Goal: Transaction & Acquisition: Purchase product/service

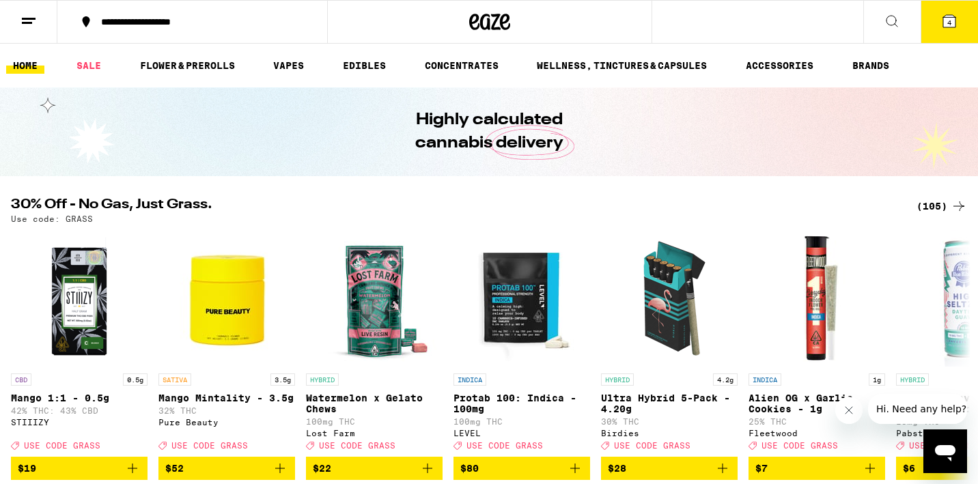
click at [949, 35] on button "4" at bounding box center [948, 22] width 57 height 42
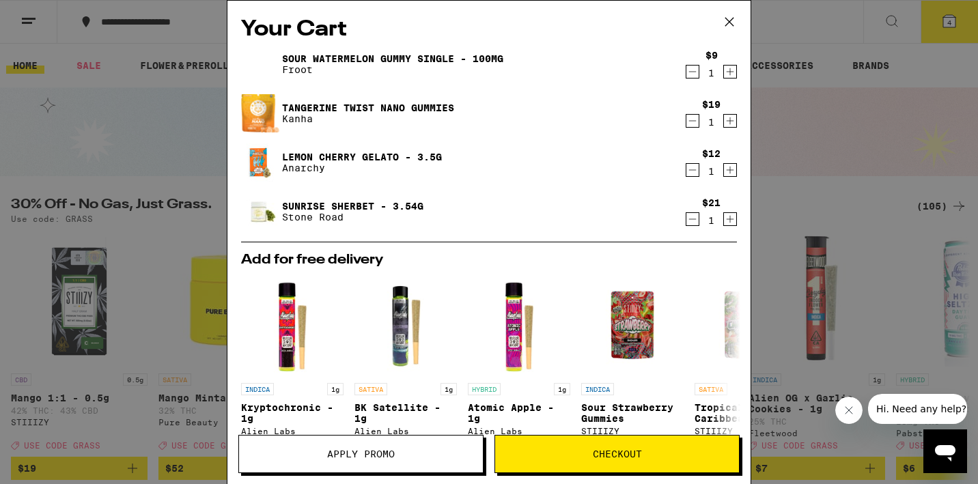
click at [723, 27] on icon at bounding box center [729, 22] width 20 height 20
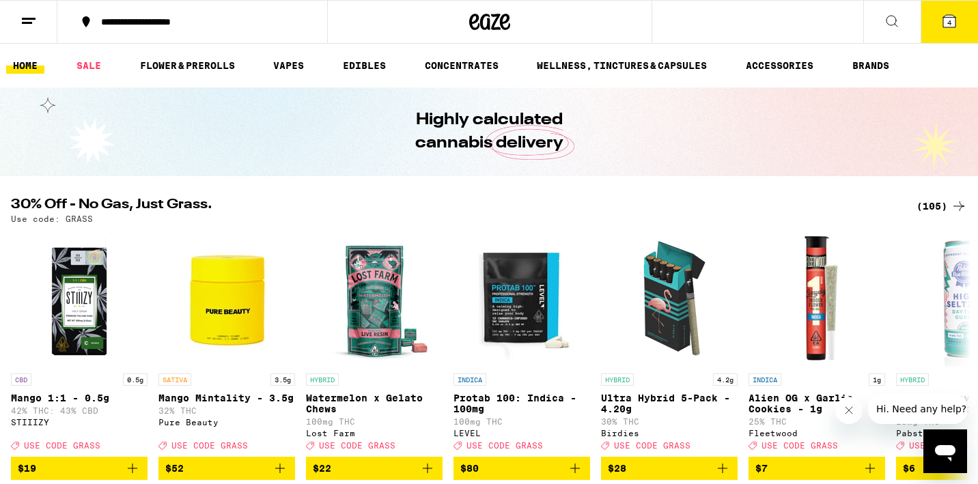
click at [35, 27] on icon at bounding box center [28, 21] width 16 height 16
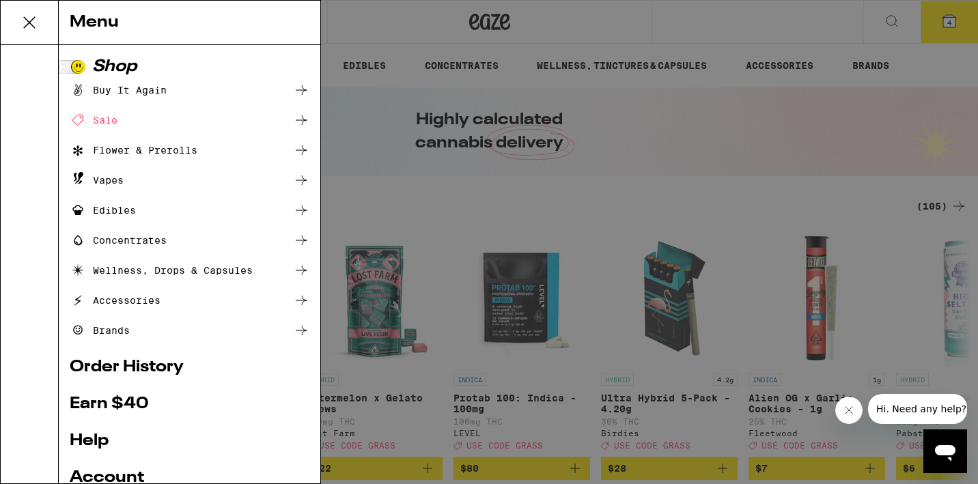
click at [326, 137] on div "Menu Shop Buy It Again Sale Flower & Prerolls Vapes Edibles Concentrates Wellne…" at bounding box center [489, 242] width 978 height 484
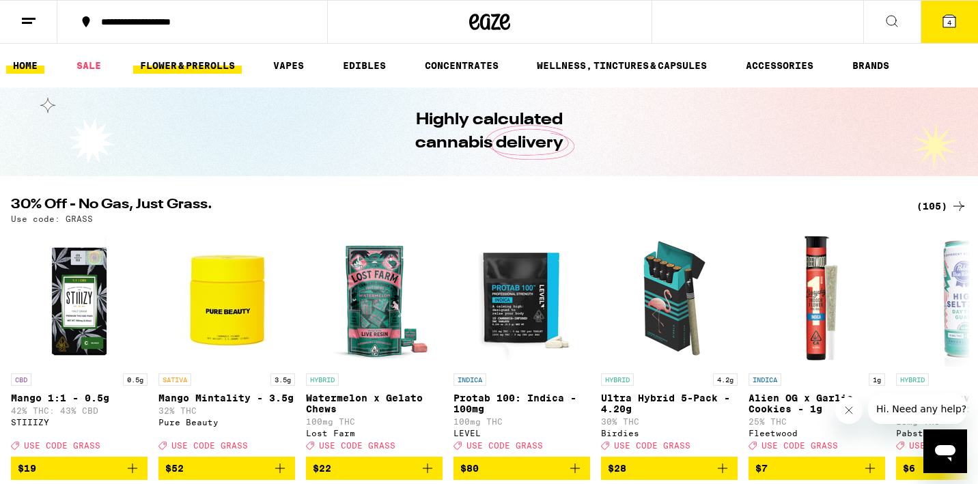
click at [203, 57] on link "FLOWER & PREROLLS" at bounding box center [187, 65] width 109 height 16
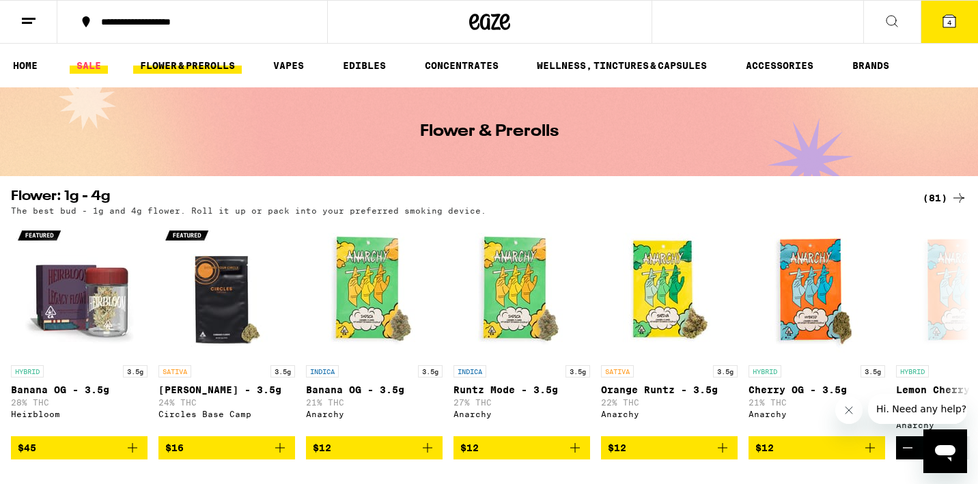
click at [88, 59] on link "SALE" at bounding box center [89, 65] width 38 height 16
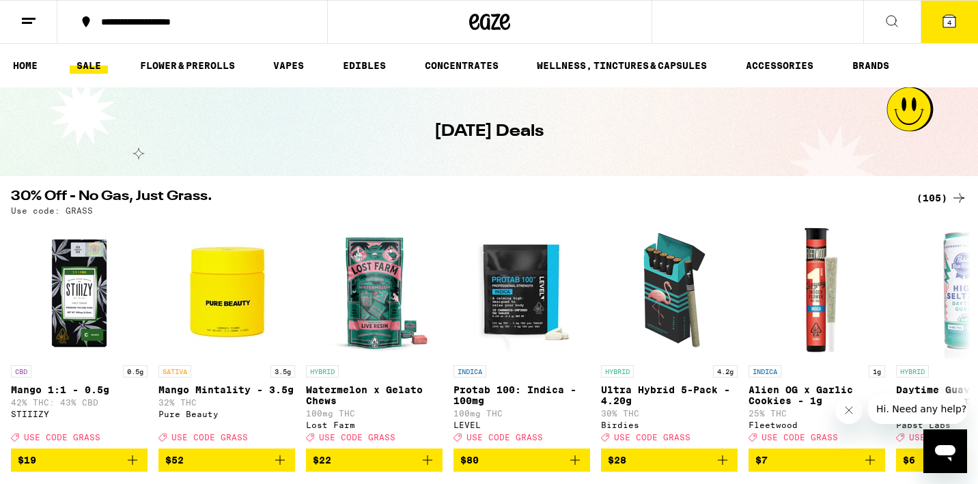
click at [924, 208] on div "Use code: GRASS" at bounding box center [489, 210] width 956 height 9
click at [924, 203] on div "(105)" at bounding box center [941, 198] width 51 height 16
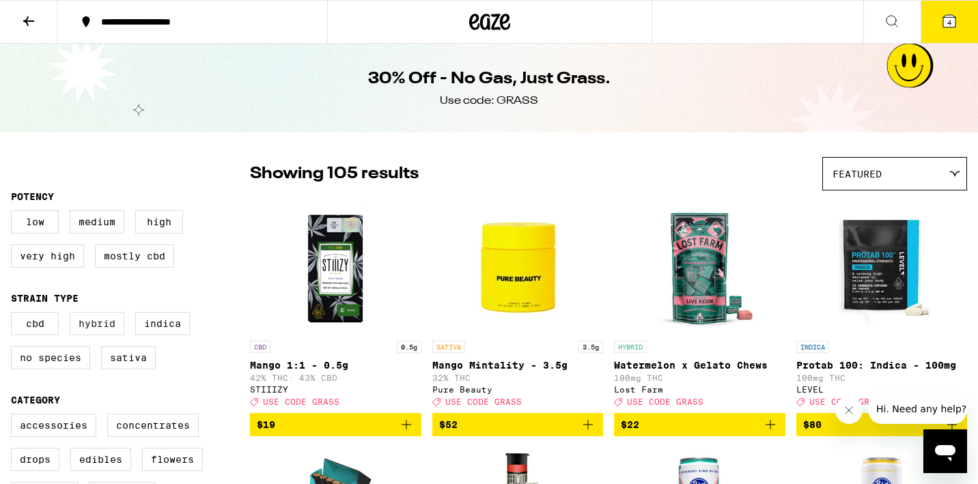
click at [104, 324] on label "Hybrid" at bounding box center [97, 323] width 55 height 23
click at [14, 315] on input "Hybrid" at bounding box center [14, 314] width 1 height 1
checkbox input "true"
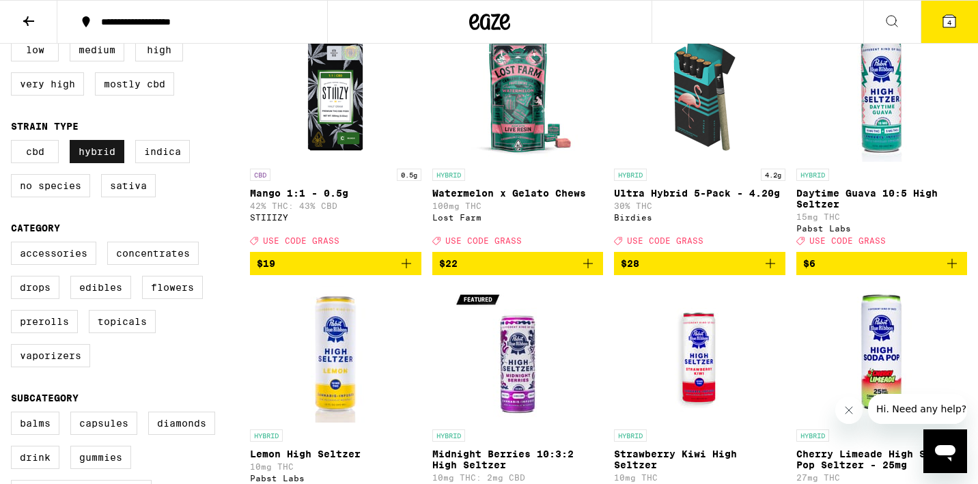
scroll to position [175, 0]
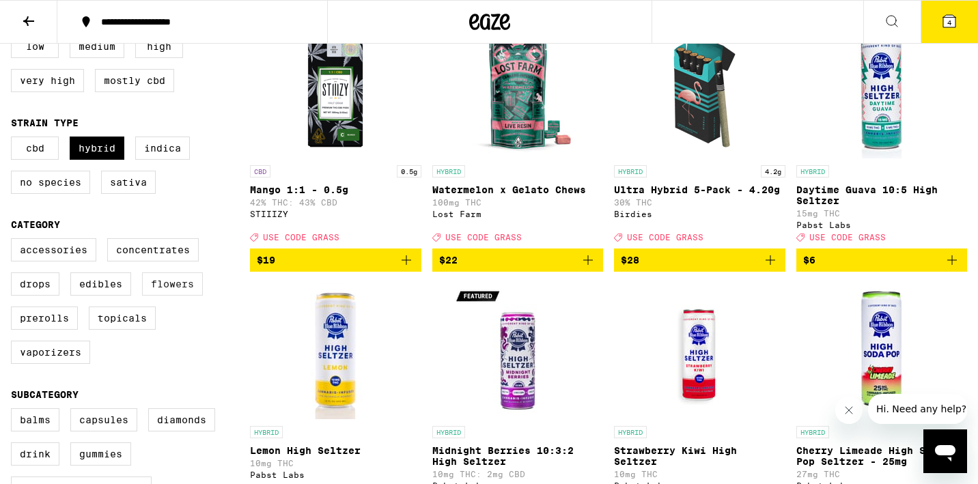
click at [150, 296] on label "Flowers" at bounding box center [172, 283] width 61 height 23
click at [14, 241] on input "Flowers" at bounding box center [14, 240] width 1 height 1
checkbox input "true"
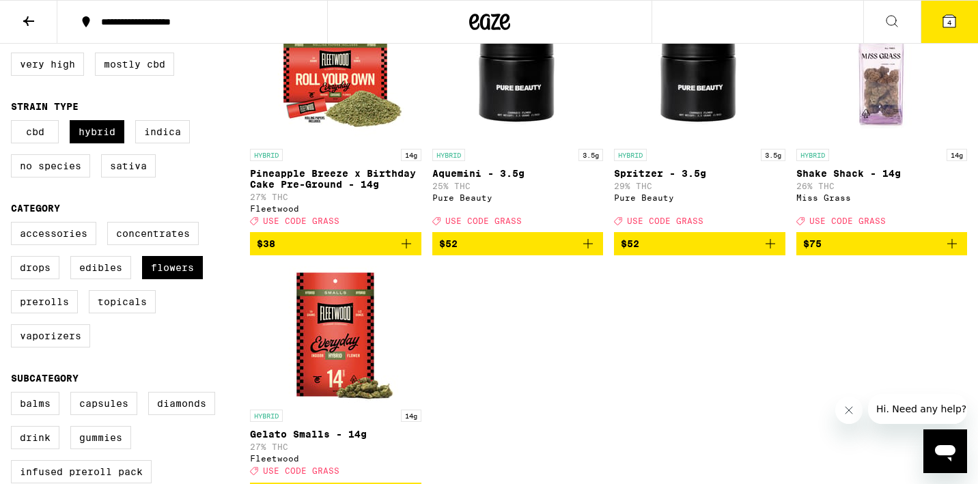
scroll to position [192, 0]
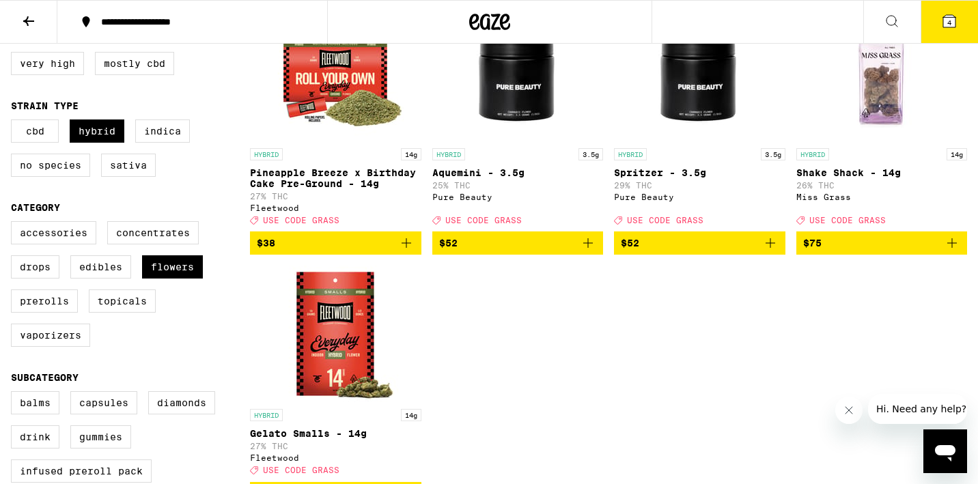
click at [584, 251] on icon "Add to bag" at bounding box center [588, 243] width 16 height 16
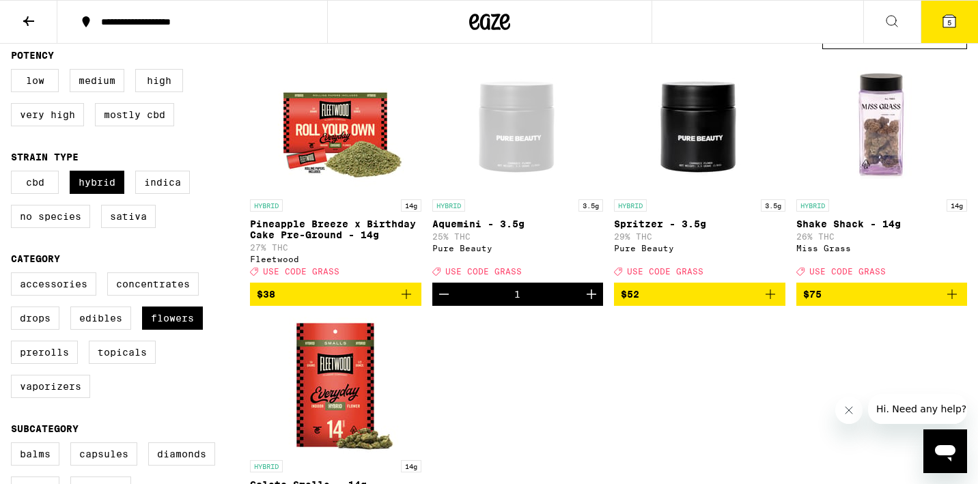
scroll to position [0, 0]
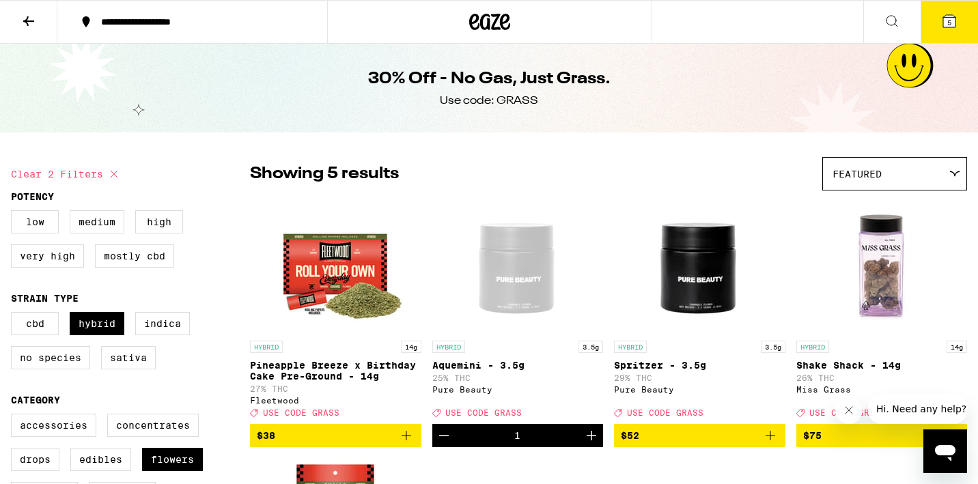
click at [935, 29] on button "5" at bounding box center [948, 22] width 57 height 42
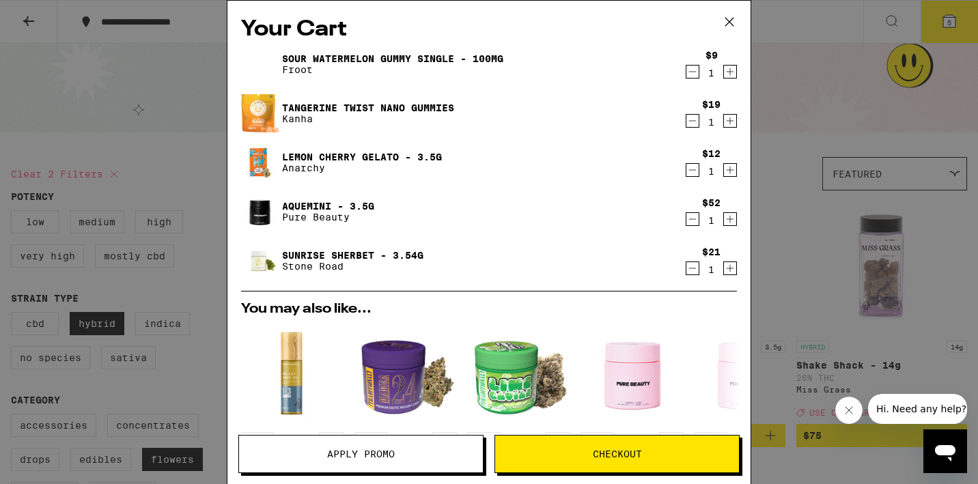
click at [687, 266] on icon "Decrement" at bounding box center [692, 268] width 12 height 16
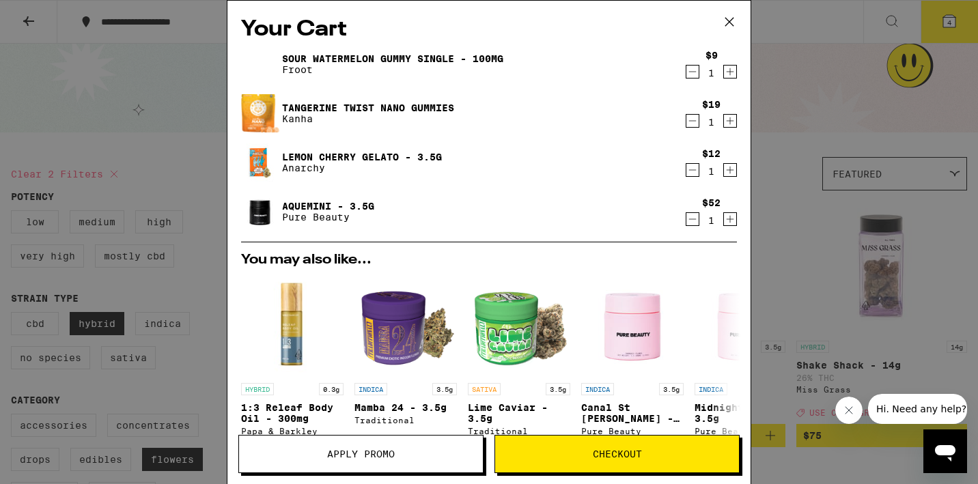
click at [693, 167] on icon "Decrement" at bounding box center [692, 170] width 12 height 16
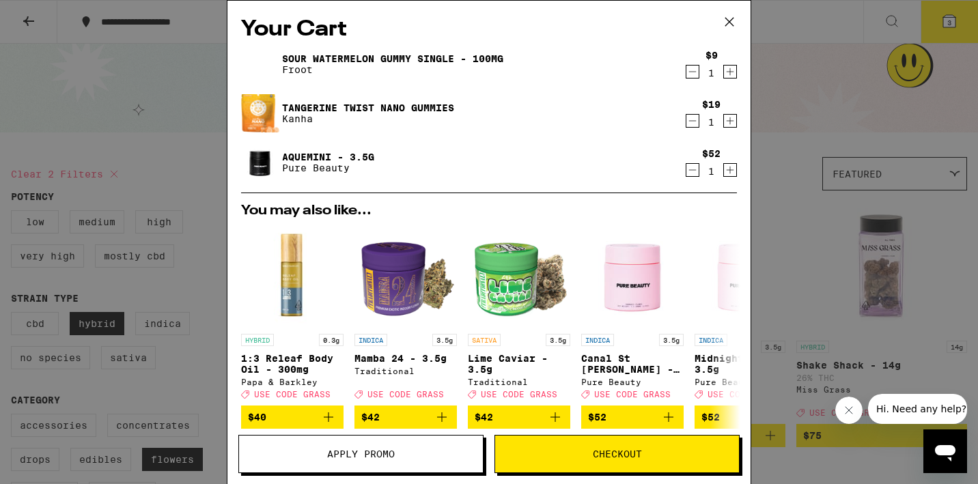
click at [692, 115] on icon "Decrement" at bounding box center [692, 121] width 12 height 16
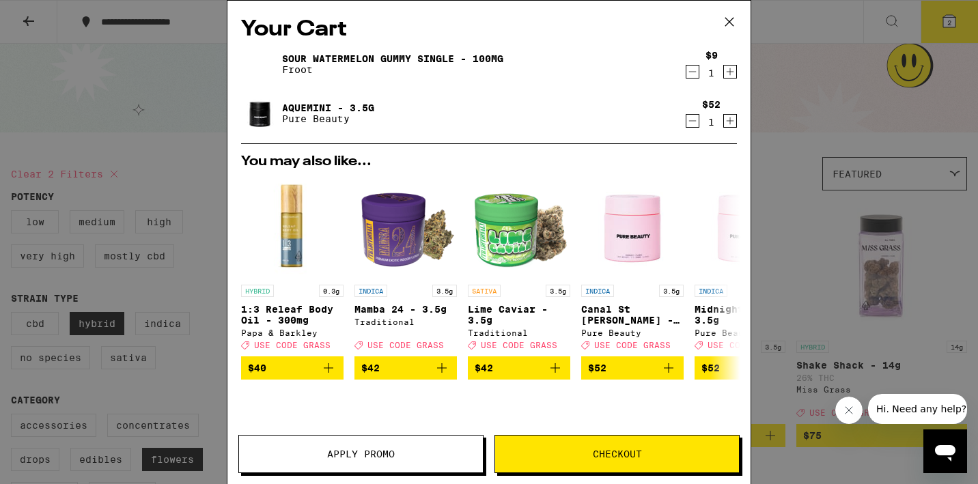
click at [692, 72] on icon "Decrement" at bounding box center [692, 71] width 12 height 16
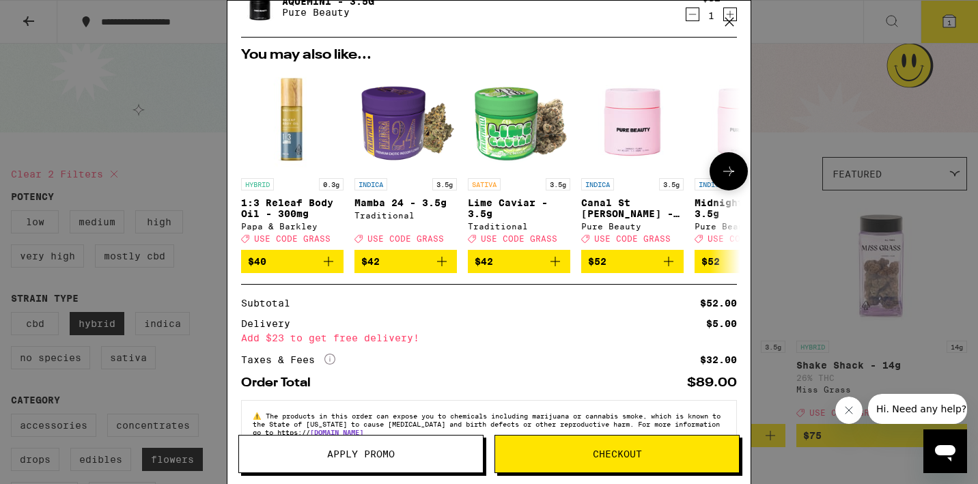
scroll to position [96, 0]
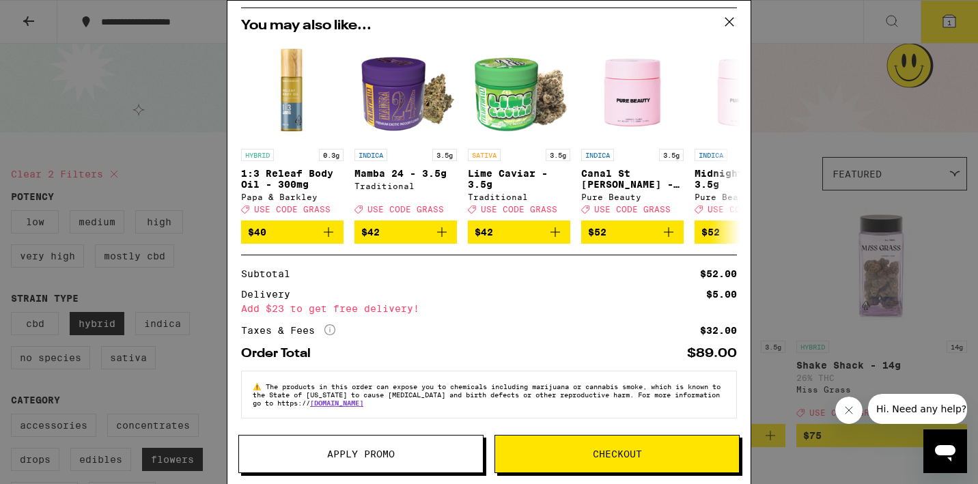
click at [358, 455] on span "Apply Promo" at bounding box center [361, 454] width 68 height 10
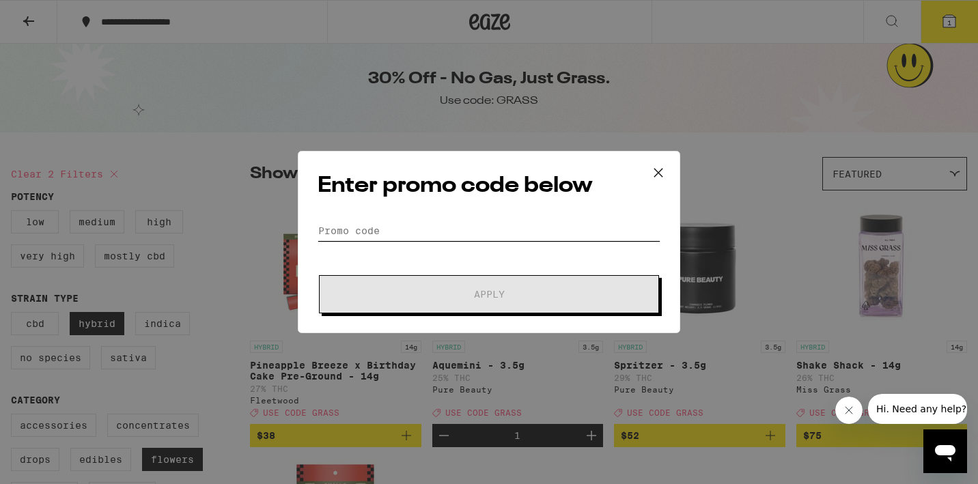
click at [467, 229] on input "Promo Code" at bounding box center [488, 230] width 343 height 20
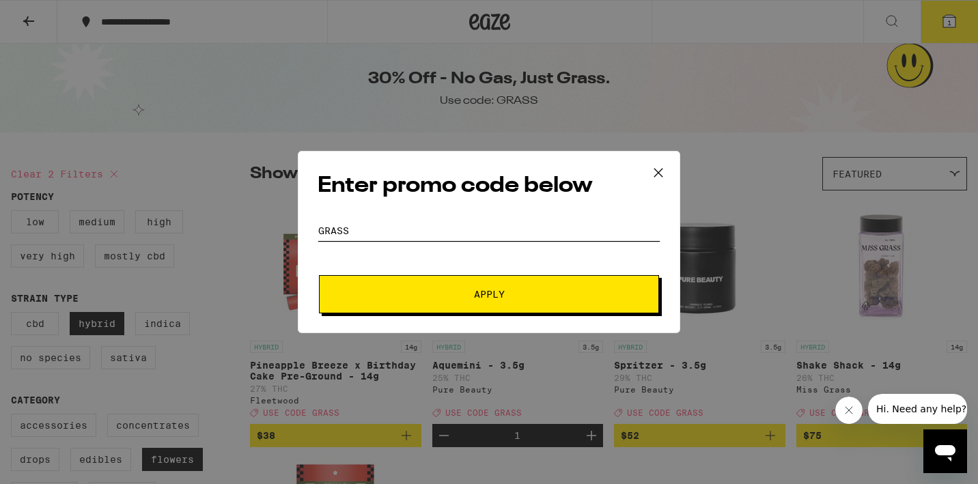
type input "GRASS"
click at [448, 302] on button "Apply" at bounding box center [489, 294] width 340 height 38
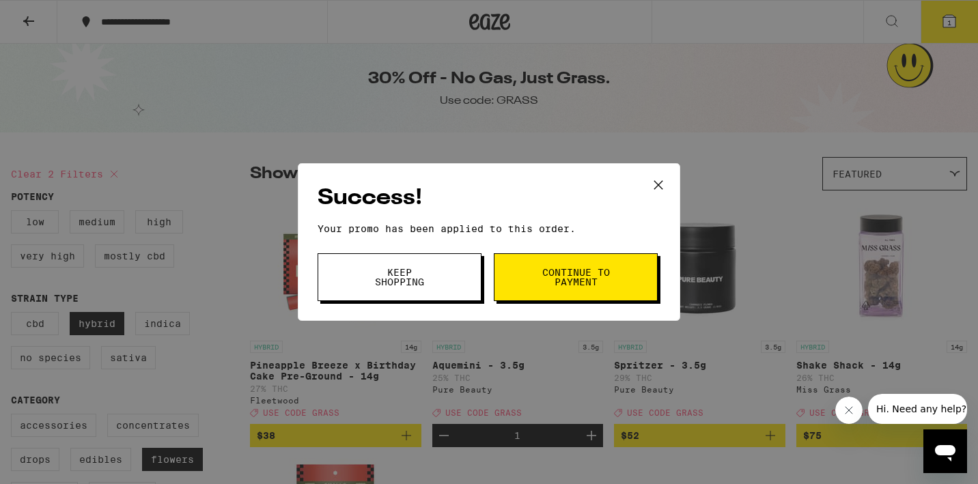
click at [481, 273] on button "Keep Shopping" at bounding box center [399, 277] width 164 height 48
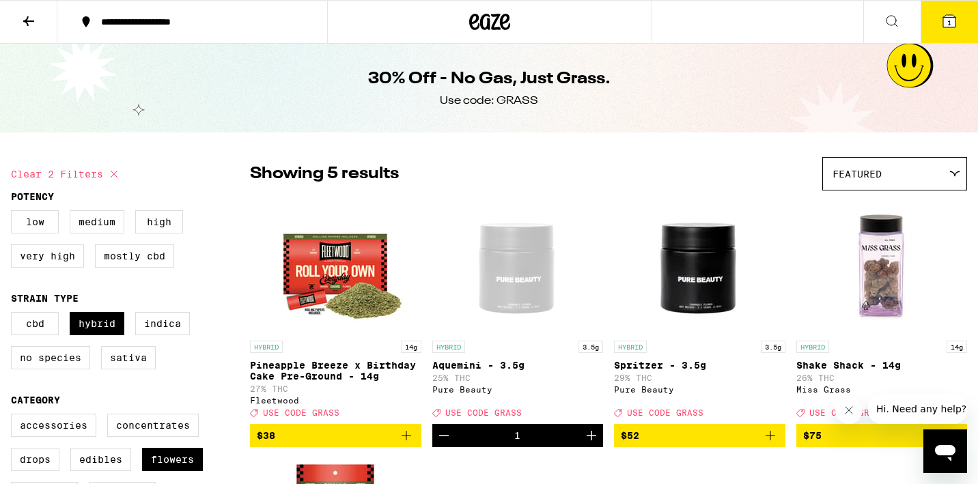
click at [935, 11] on button "1" at bounding box center [948, 22] width 57 height 42
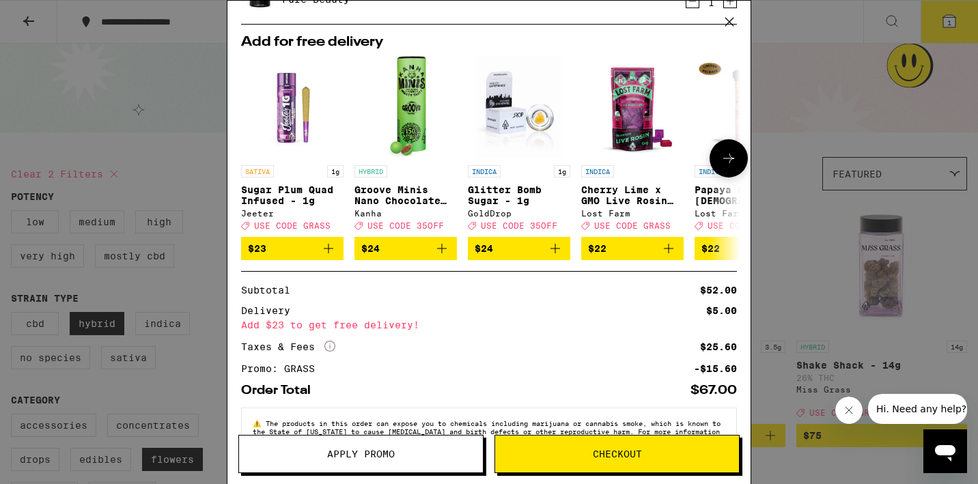
scroll to position [117, 0]
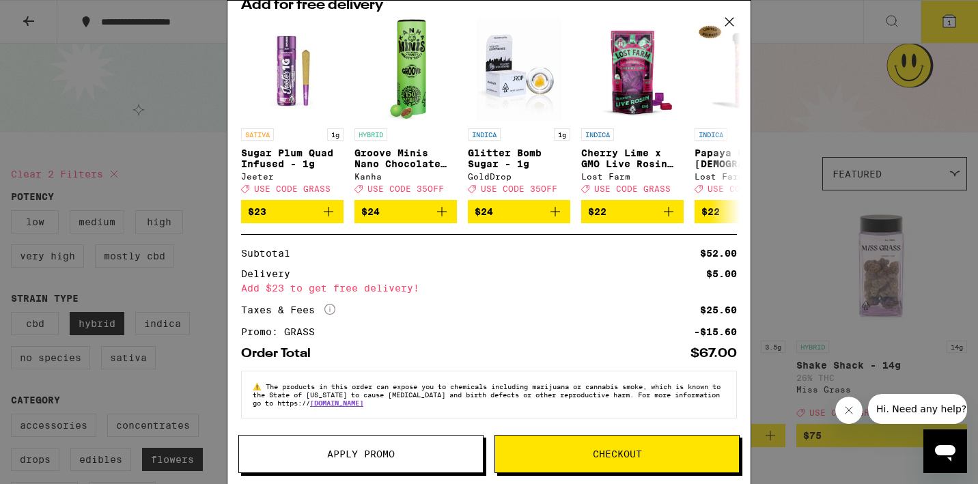
click at [727, 22] on icon at bounding box center [729, 22] width 20 height 20
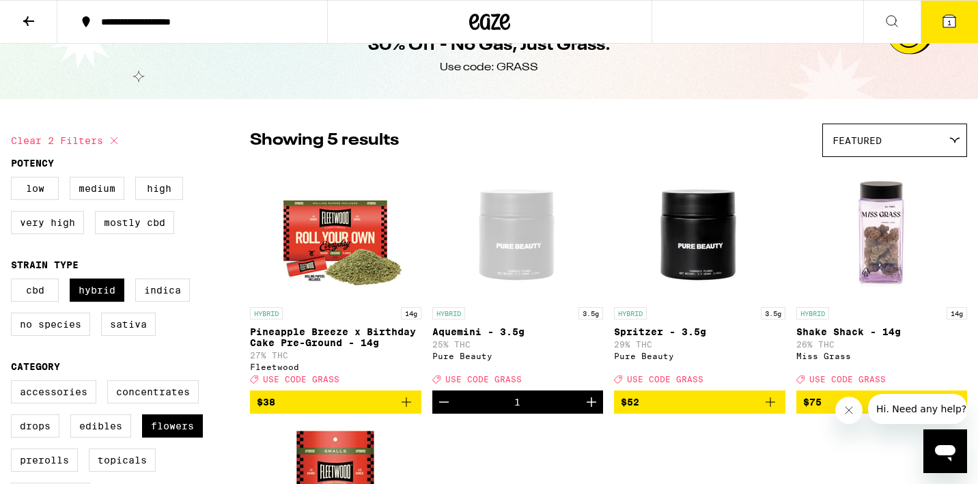
scroll to position [40, 0]
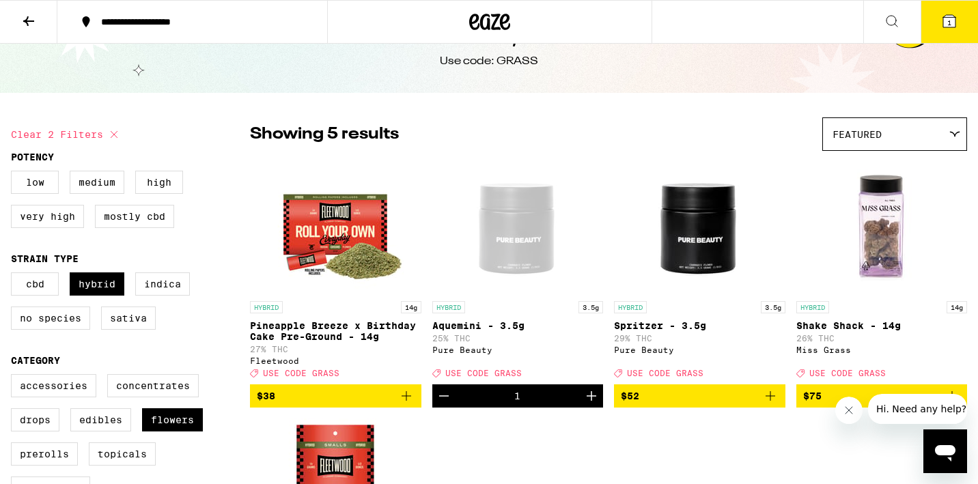
click at [770, 404] on icon "Add to bag" at bounding box center [770, 396] width 16 height 16
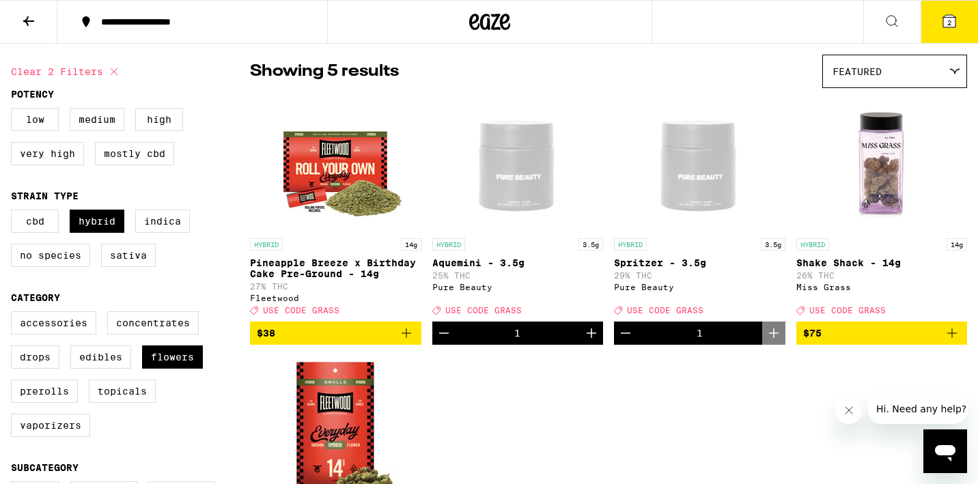
scroll to position [91, 0]
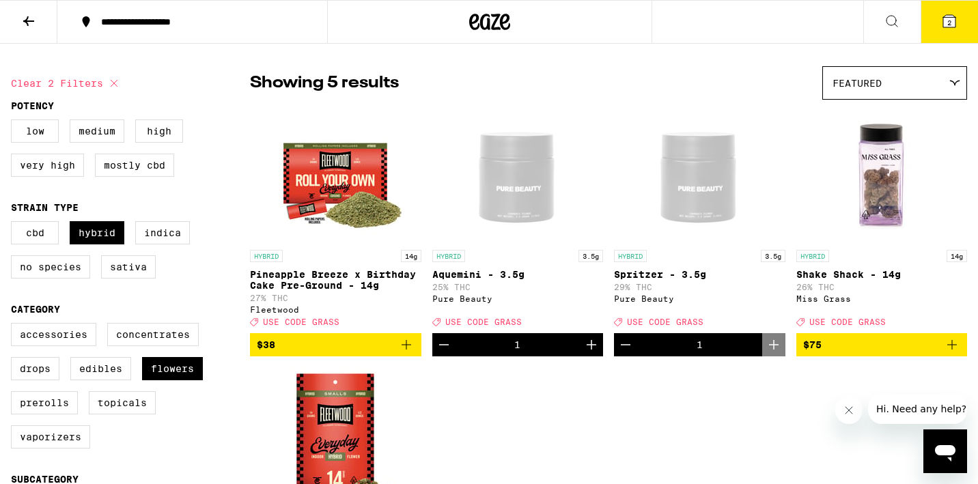
click at [941, 44] on div "2" at bounding box center [920, 22] width 115 height 44
click at [943, 35] on button "2" at bounding box center [948, 22] width 57 height 42
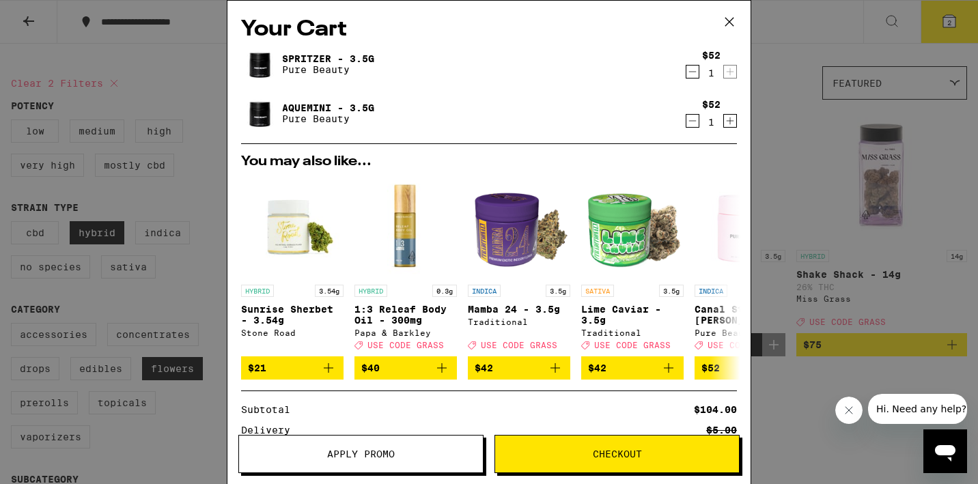
click at [689, 116] on icon "Decrement" at bounding box center [692, 121] width 12 height 16
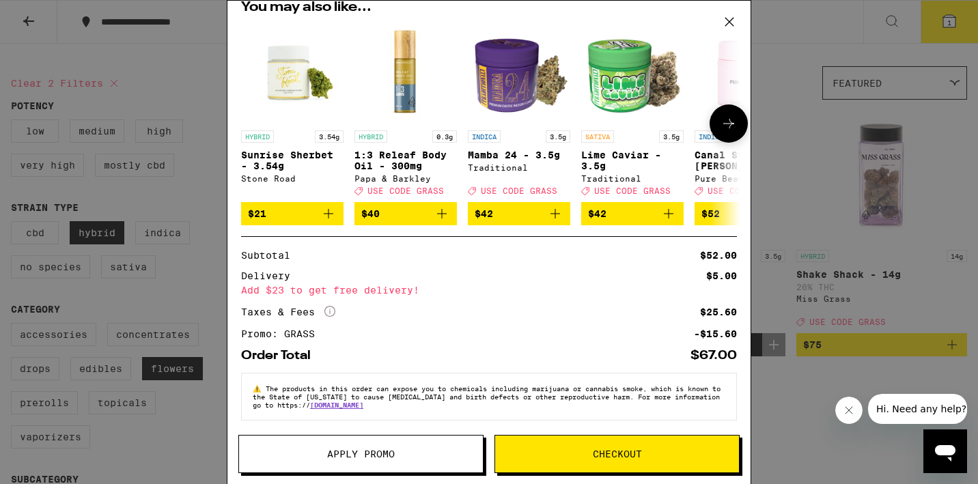
scroll to position [117, 0]
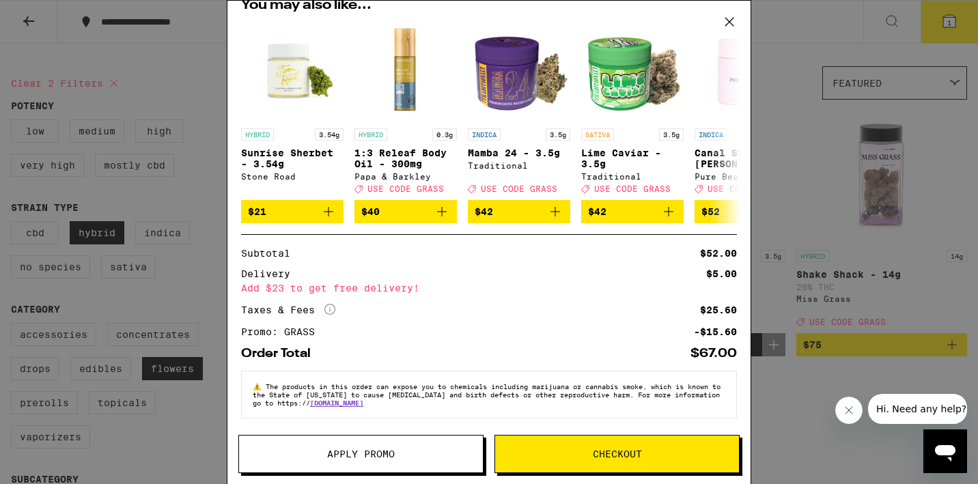
click at [599, 441] on button "Checkout" at bounding box center [616, 454] width 245 height 38
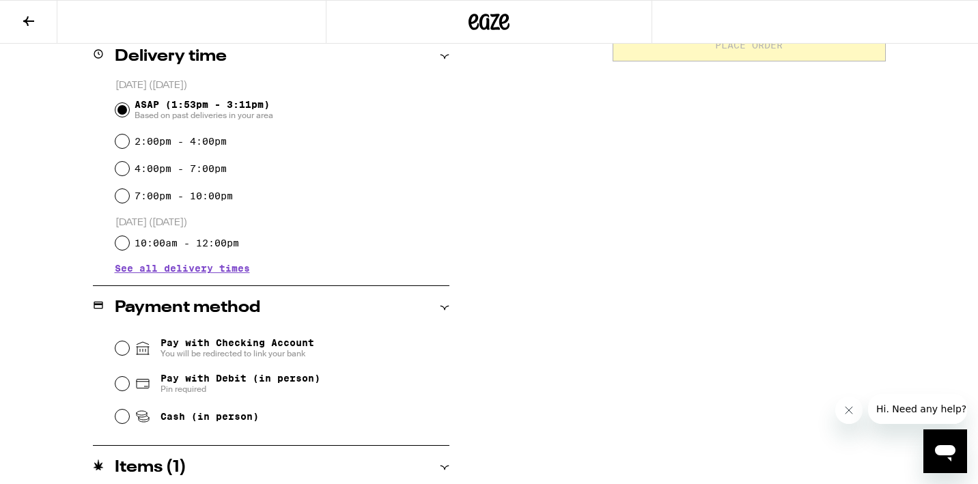
scroll to position [402, 0]
